Goal: Information Seeking & Learning: Find specific fact

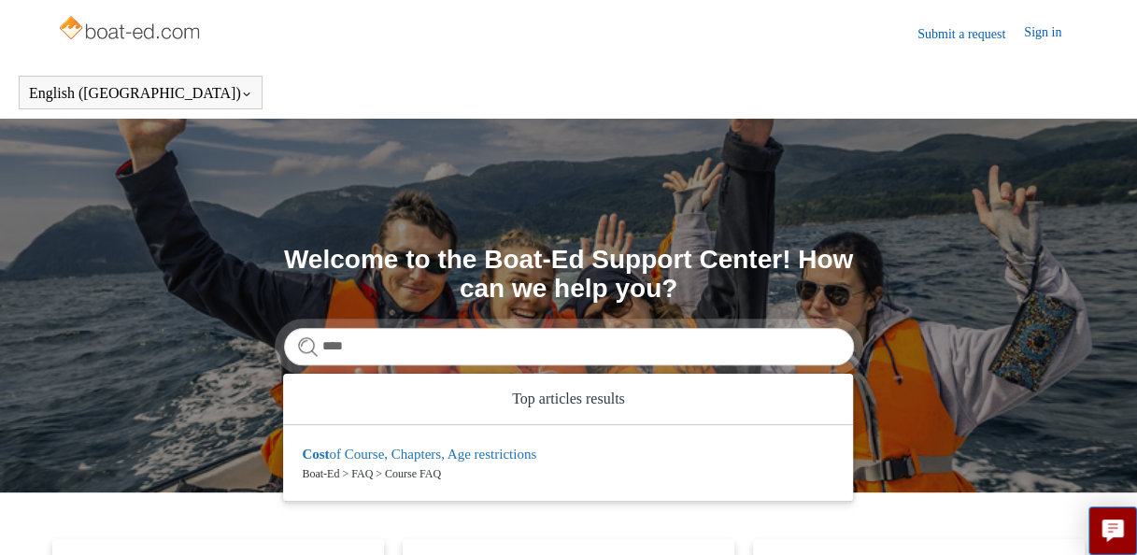
type input "****"
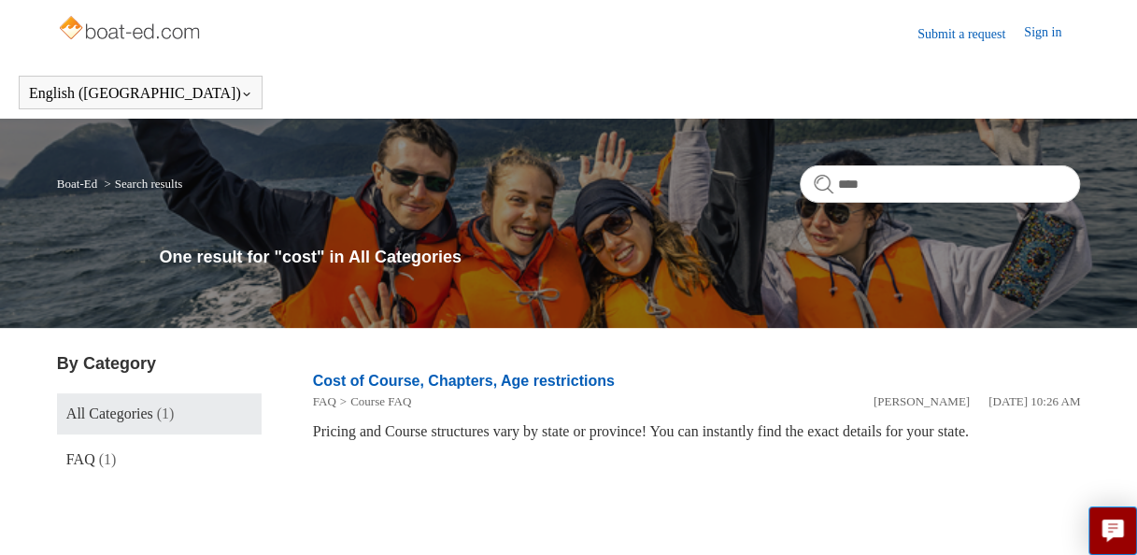
click at [518, 386] on link "Cost of Course, Chapters, Age restrictions" at bounding box center [464, 381] width 302 height 16
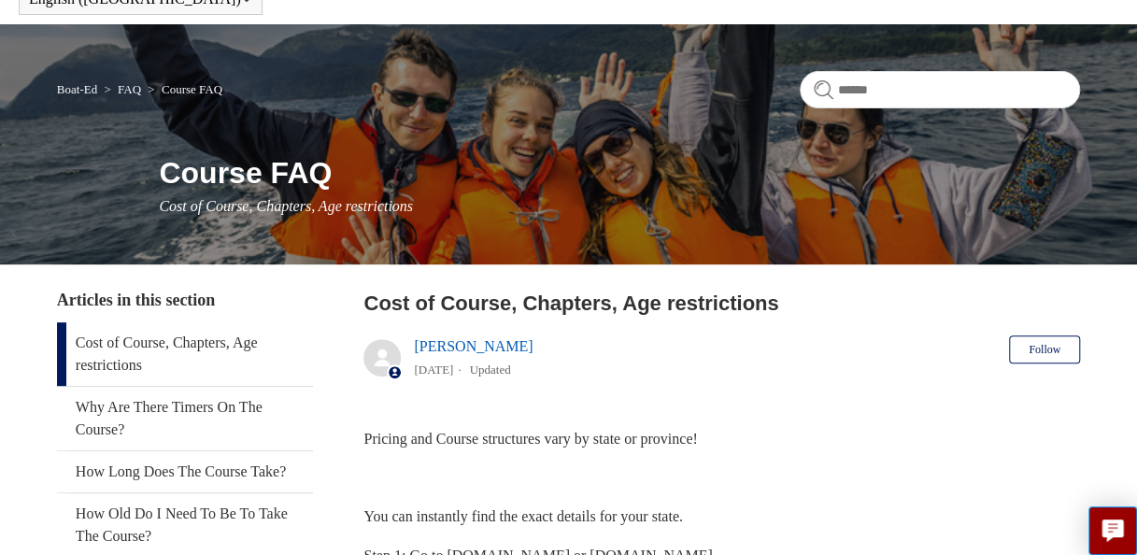
scroll to position [187, 0]
